Goal: Find specific page/section

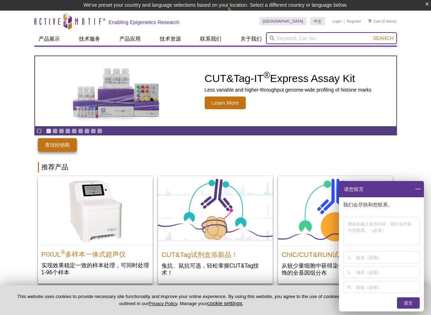
click at [289, 41] on input "search" at bounding box center [331, 38] width 131 height 12
type input "31278"
click at [383, 38] on button "Search" at bounding box center [382, 38] width 25 height 6
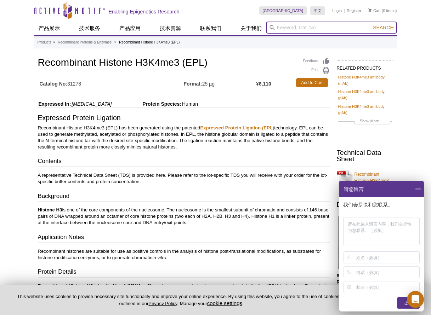
click at [304, 25] on input "search" at bounding box center [331, 28] width 131 height 12
type input "31433"
click at [383, 28] on button "Search" at bounding box center [382, 27] width 25 height 6
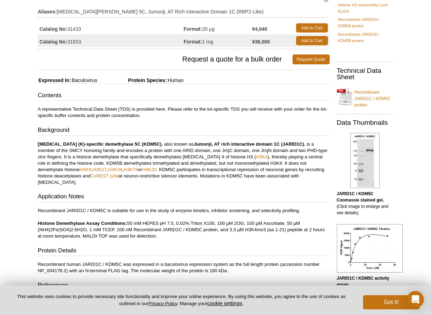
scroll to position [72, 0]
